Goal: Find specific page/section: Find specific page/section

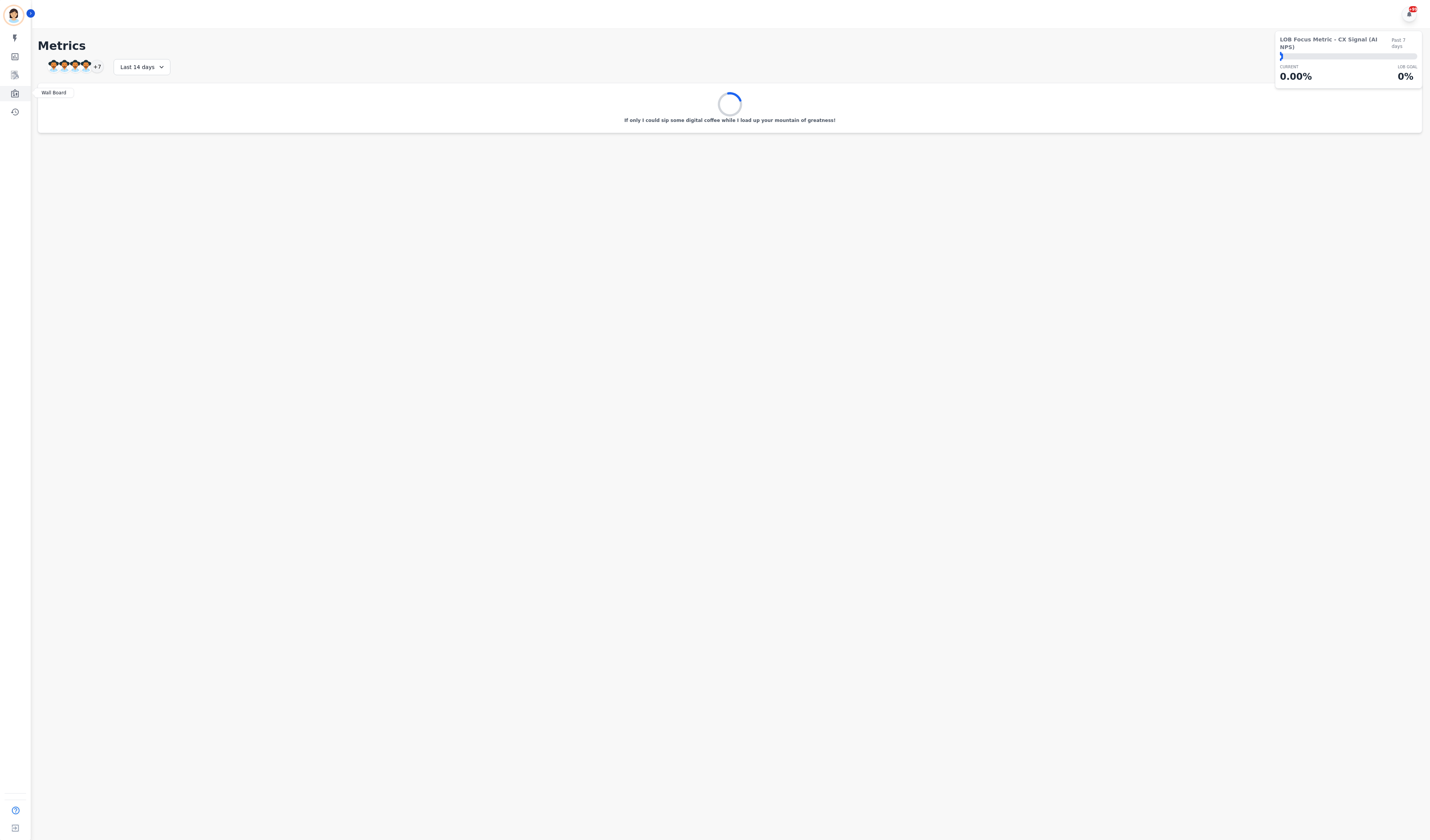
click at [21, 91] on link "Sidebar" at bounding box center [16, 94] width 29 height 16
